Goal: Task Accomplishment & Management: Complete application form

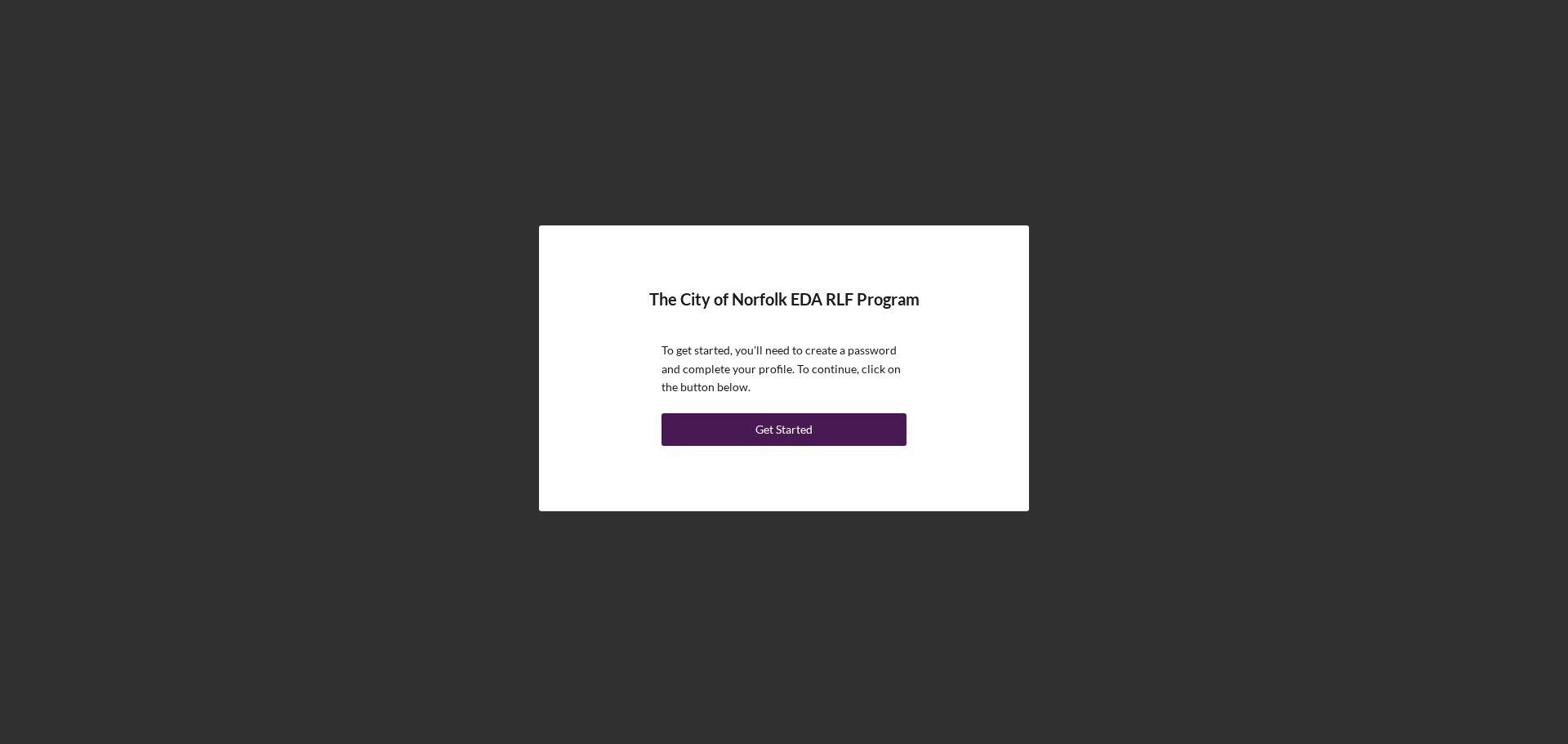
click at [876, 434] on button "Get Started" at bounding box center [784, 430] width 245 height 32
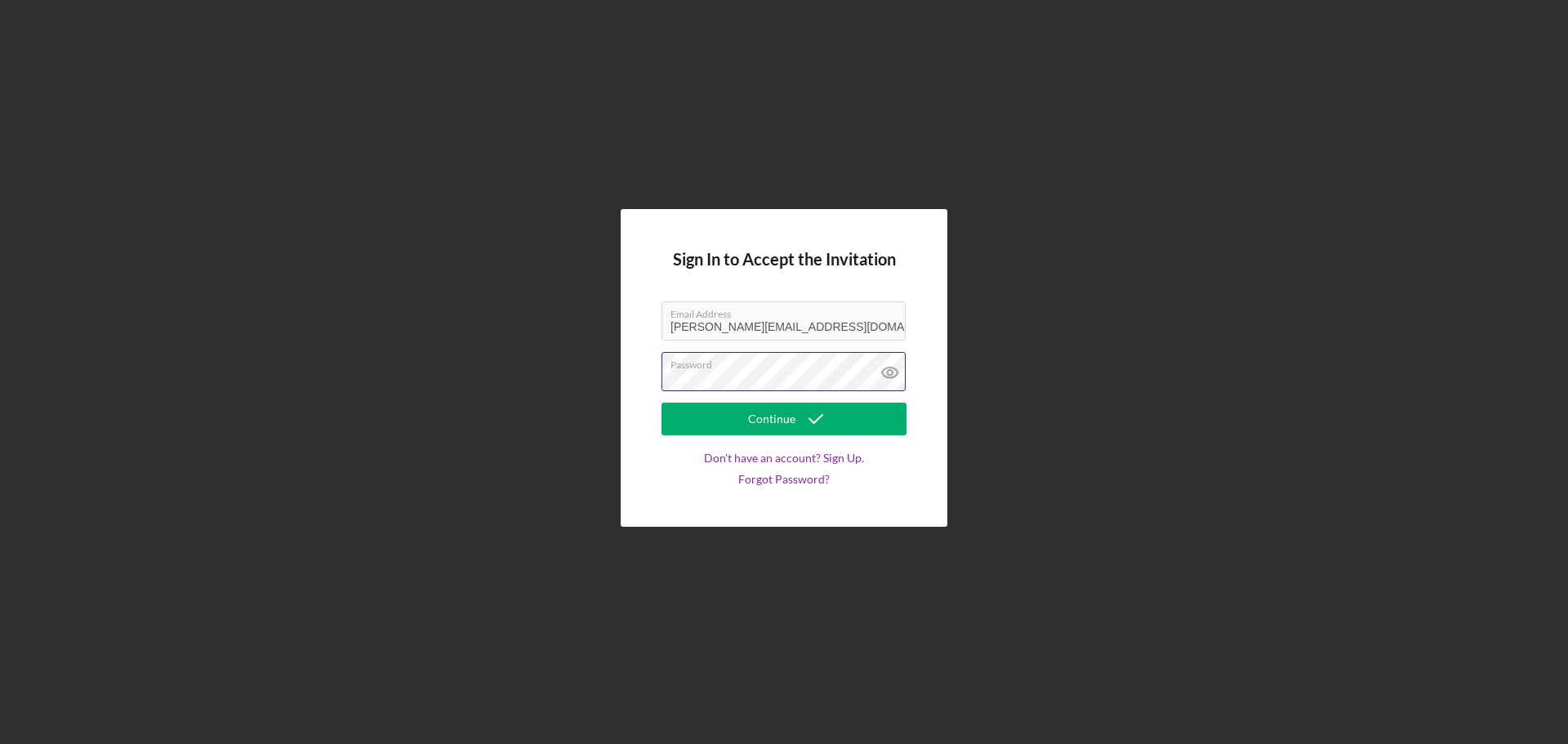
click at [661, 402] on button "Continue" at bounding box center [784, 418] width 245 height 32
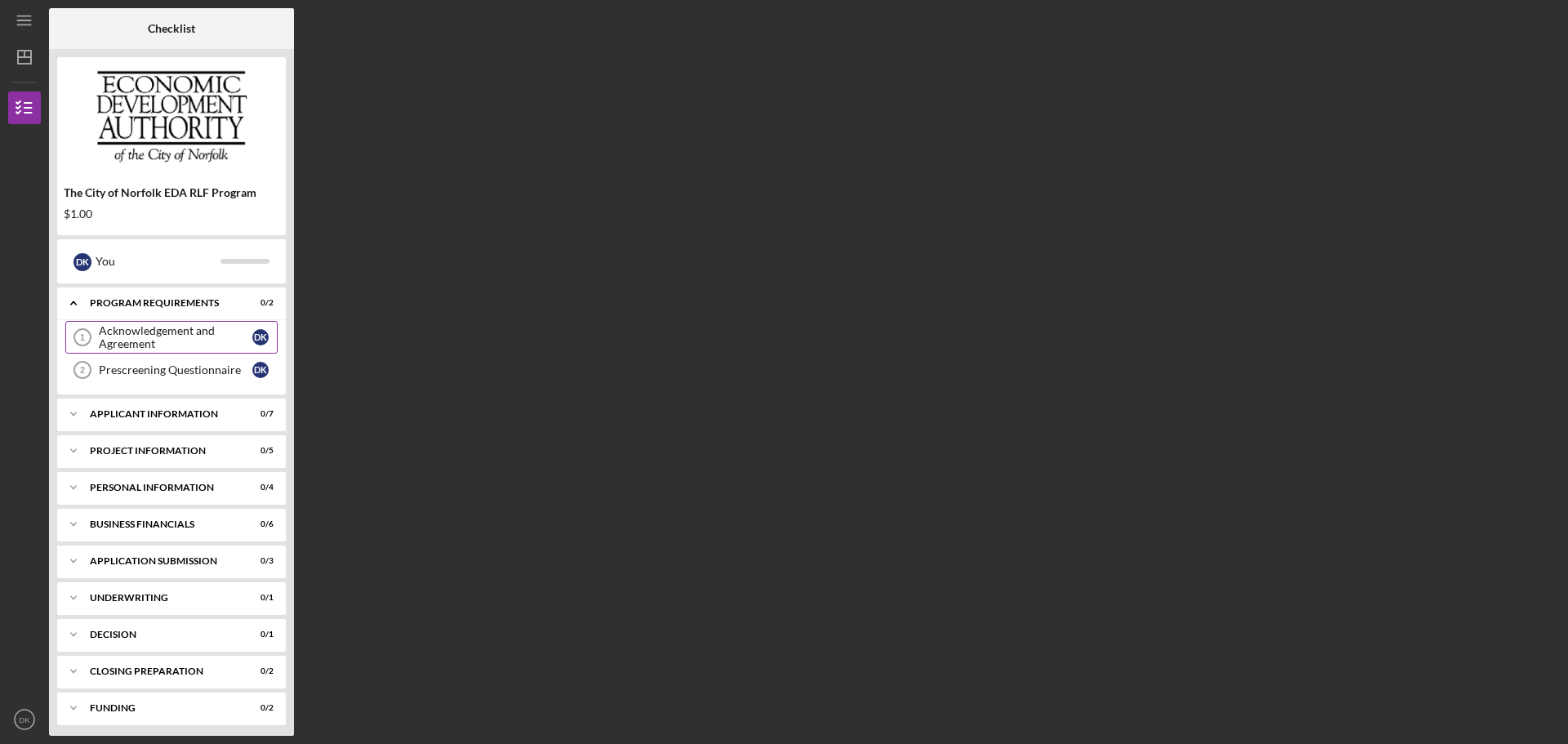
click at [166, 349] on div "Acknowledgement and Agreement" at bounding box center [176, 337] width 153 height 26
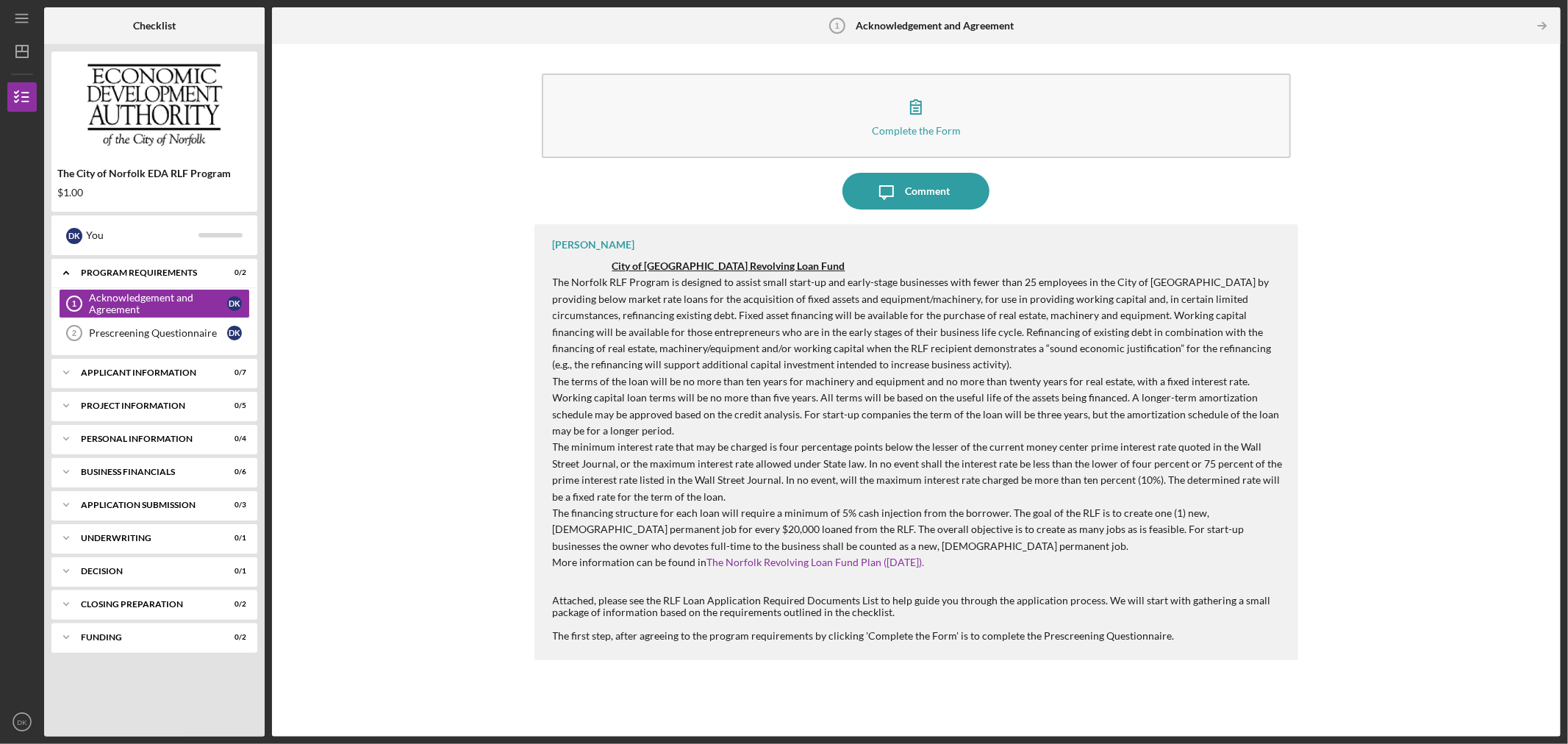
drag, startPoint x: 1136, startPoint y: 0, endPoint x: 504, endPoint y: 355, distance: 724.9
click at [501, 356] on div "Complete the Form Form Icon/Message Comment [PERSON_NAME] City of [GEOGRAPHIC_D…" at bounding box center [916, 390] width 1274 height 678
